Goal: Task Accomplishment & Management: Manage account settings

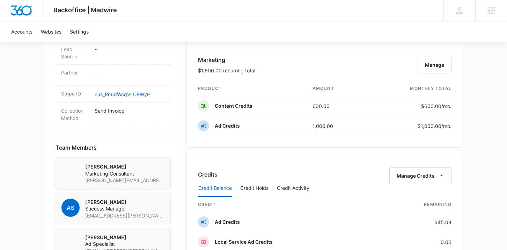
scroll to position [416, 0]
click at [435, 69] on button "Manage" at bounding box center [435, 64] width 34 height 17
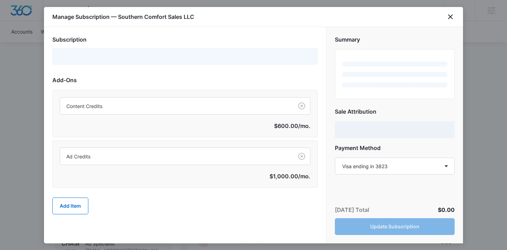
select select "MANUAL_INVOICE"
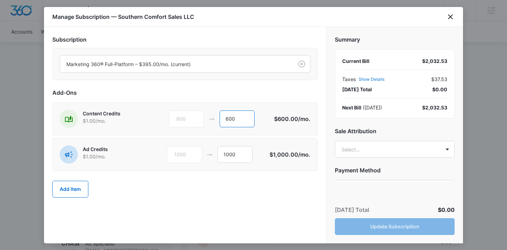
click at [232, 121] on input "600" at bounding box center [237, 118] width 35 height 17
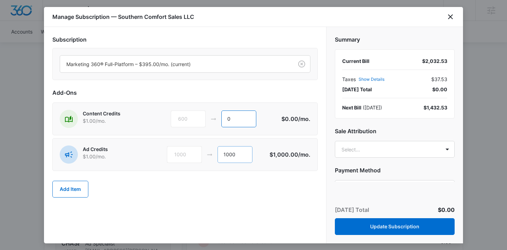
type input "0"
click at [228, 158] on input "1000" at bounding box center [235, 154] width 35 height 17
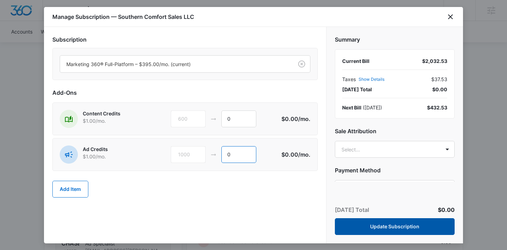
type input "0"
click at [381, 232] on button "Update Subscription" at bounding box center [395, 226] width 120 height 17
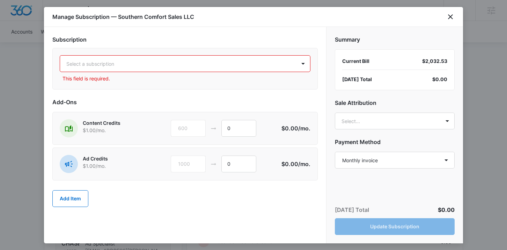
click at [228, 60] on div at bounding box center [176, 63] width 221 height 9
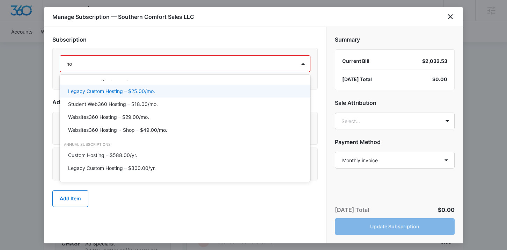
scroll to position [0, 0]
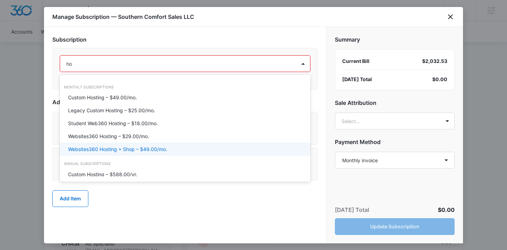
type input "h"
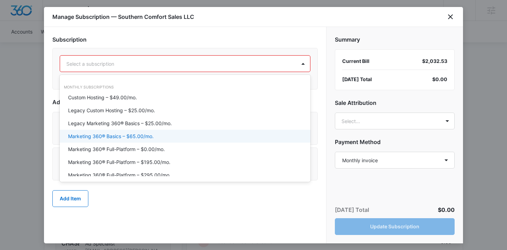
click at [89, 141] on div "Marketing 360® Basics – $65.00/mo." at bounding box center [185, 136] width 251 height 13
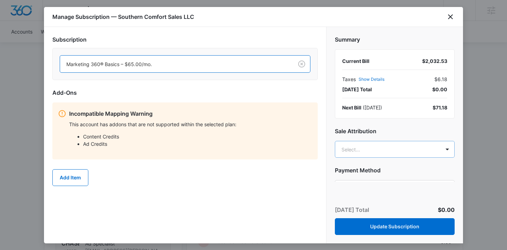
click at [355, 146] on body "Backoffice | Madwire Apps Settings AS Allie Silvey allie.silvey@madwire.com My …" at bounding box center [253, 98] width 507 height 1029
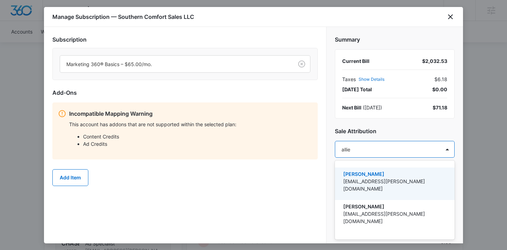
type input "allie"
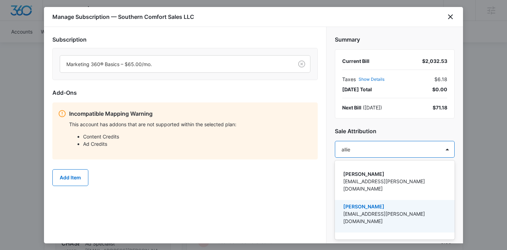
click at [375, 210] on p "[EMAIL_ADDRESS][PERSON_NAME][DOMAIN_NAME]" at bounding box center [395, 217] width 102 height 15
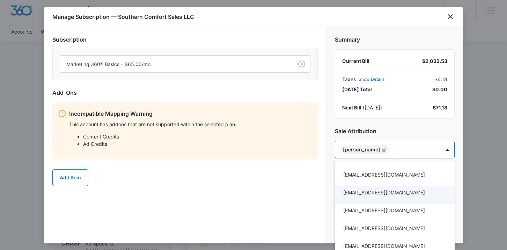
click at [309, 214] on div at bounding box center [253, 125] width 507 height 250
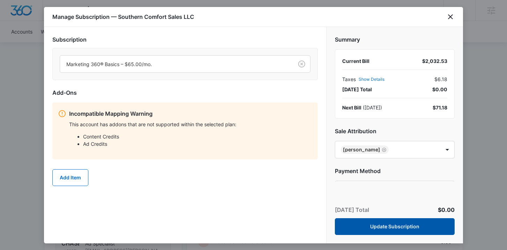
click at [362, 233] on button "Update Subscription" at bounding box center [395, 226] width 120 height 17
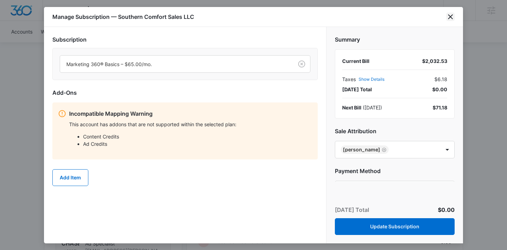
click at [452, 16] on icon "close" at bounding box center [450, 16] width 5 height 5
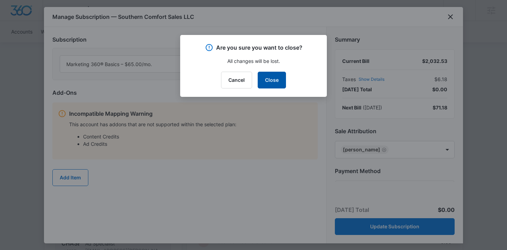
click at [268, 81] on button "Close" at bounding box center [272, 80] width 28 height 17
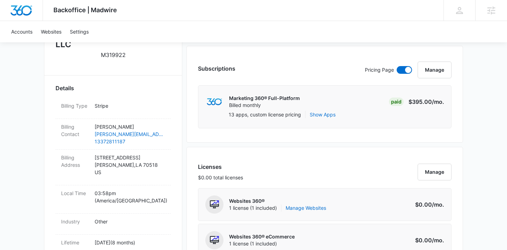
scroll to position [179, 0]
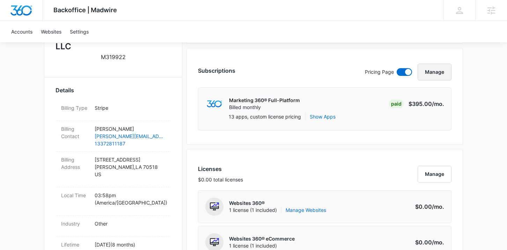
click at [442, 72] on button "Manage" at bounding box center [435, 72] width 34 height 17
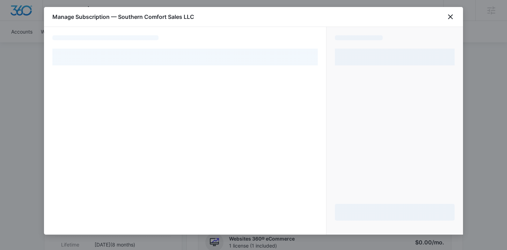
select select "MANUAL_INVOICE"
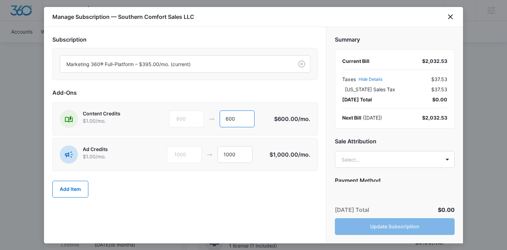
click at [231, 118] on input "600" at bounding box center [237, 118] width 35 height 17
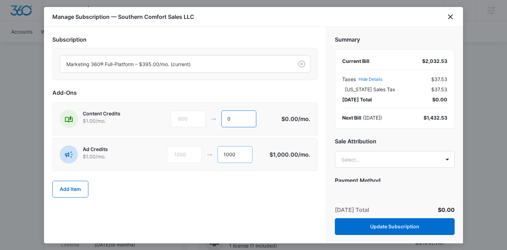
type input "0"
click at [233, 154] on input "1000" at bounding box center [235, 154] width 35 height 17
click at [232, 154] on input "0" at bounding box center [239, 154] width 35 height 17
type input "0"
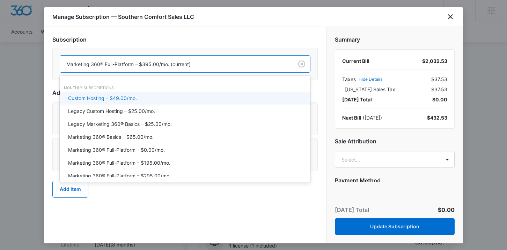
click at [227, 70] on div "Marketing 360® Full-Platform – $395.00/mo. (current)" at bounding box center [176, 64] width 233 height 16
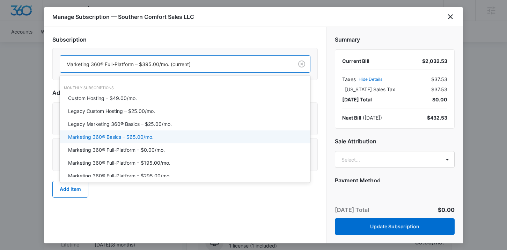
click at [175, 135] on div "Marketing 360® Basics – $65.00/mo." at bounding box center [184, 136] width 233 height 7
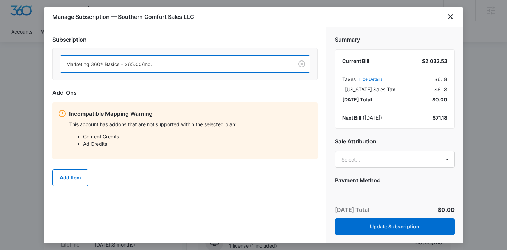
click at [181, 189] on div "Add Item" at bounding box center [185, 177] width 266 height 31
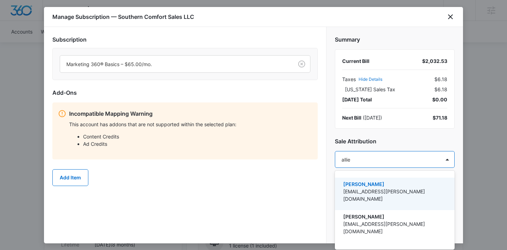
type input "allie s"
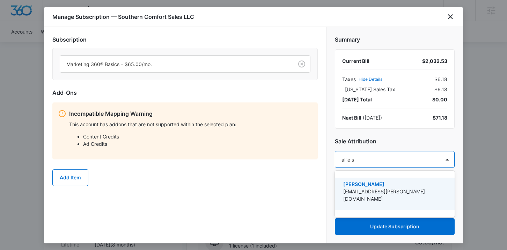
click at [362, 185] on p "[PERSON_NAME]" at bounding box center [395, 183] width 102 height 7
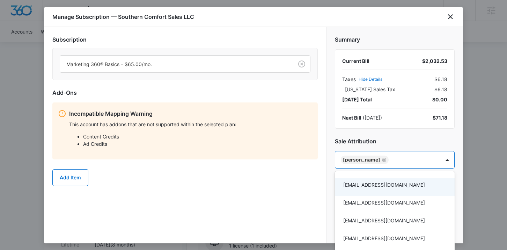
click at [312, 189] on div at bounding box center [253, 125] width 507 height 250
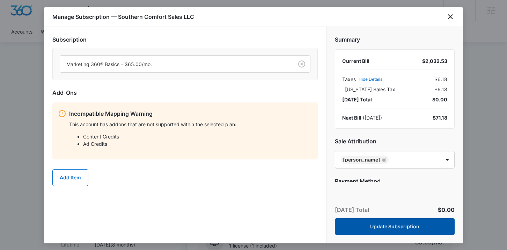
click at [366, 229] on button "Update Subscription" at bounding box center [395, 226] width 120 height 17
click at [368, 225] on button "Update Subscription" at bounding box center [395, 226] width 120 height 17
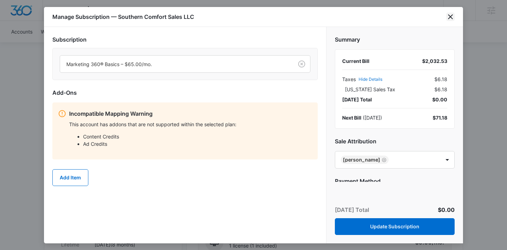
click at [450, 17] on icon "close" at bounding box center [450, 16] width 5 height 5
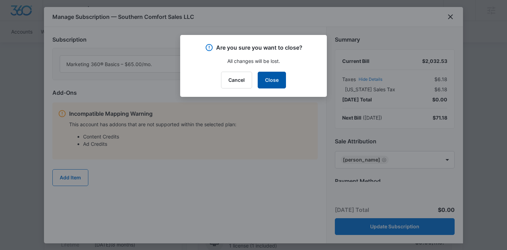
click at [276, 77] on button "Close" at bounding box center [272, 80] width 28 height 17
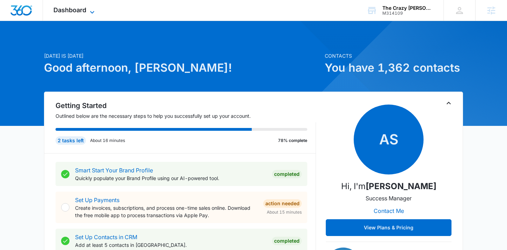
click at [68, 8] on span "Dashboard" at bounding box center [69, 9] width 33 height 7
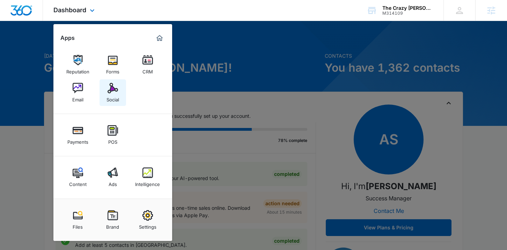
click at [122, 98] on link "Social" at bounding box center [113, 92] width 27 height 27
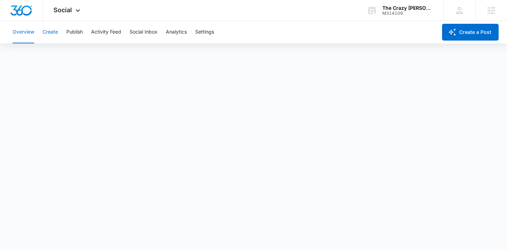
click at [51, 33] on button "Create" at bounding box center [50, 32] width 15 height 22
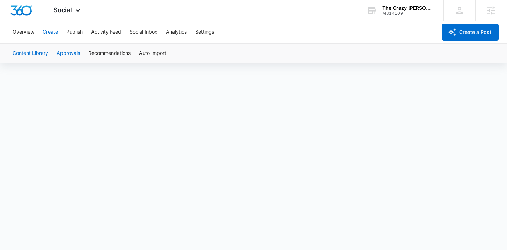
click at [72, 51] on button "Approvals" at bounding box center [68, 54] width 23 height 20
click at [70, 55] on button "Approvals" at bounding box center [68, 54] width 23 height 20
click at [43, 55] on button "Content Library" at bounding box center [31, 54] width 36 height 20
